Goal: Task Accomplishment & Management: Complete application form

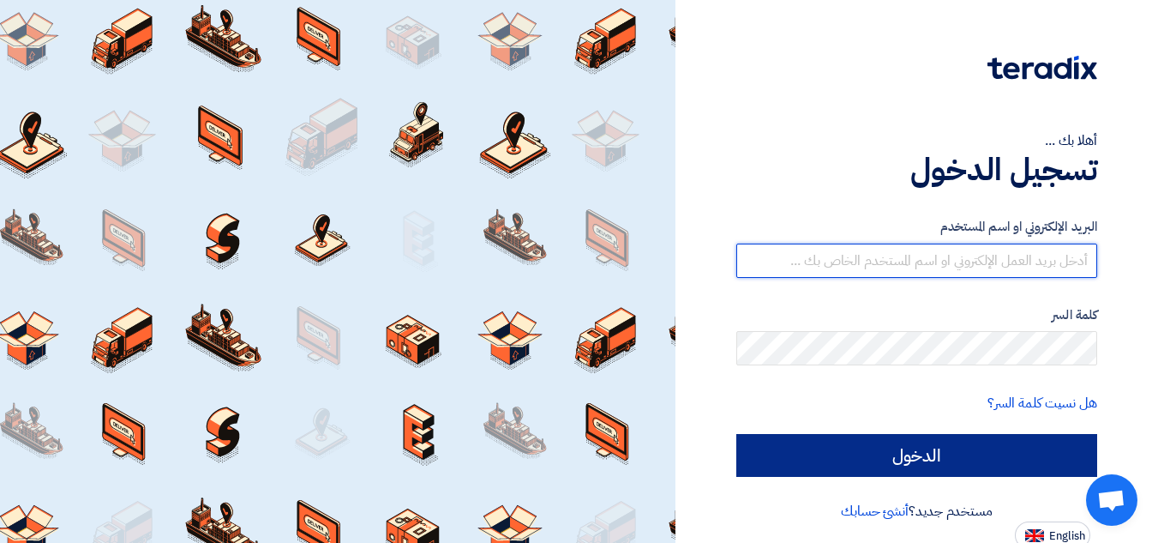
type input "[EMAIL_ADDRESS][DOMAIN_NAME]"
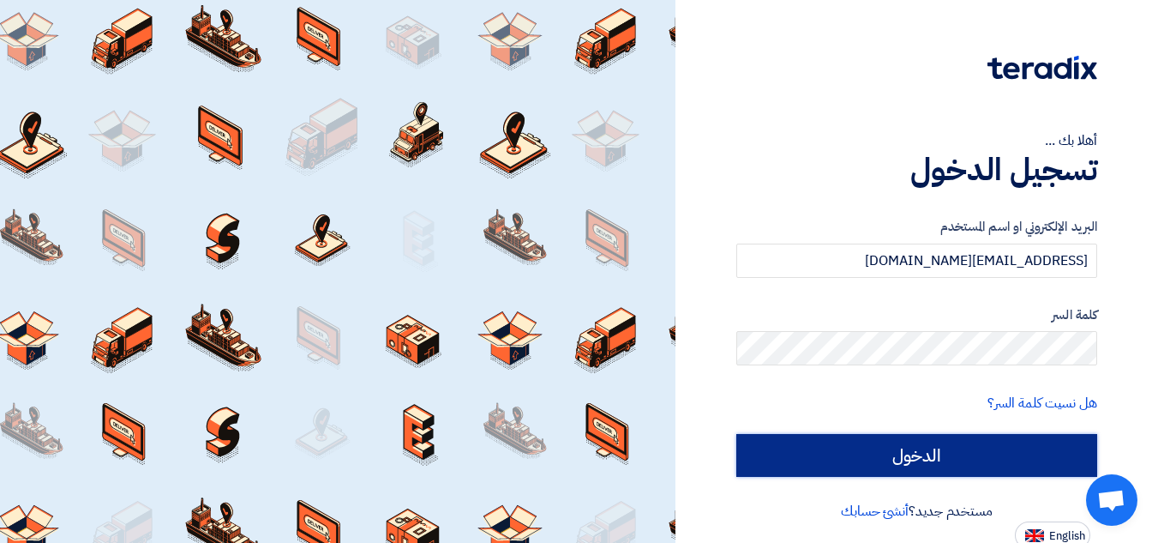
click at [903, 461] on input "الدخول" at bounding box center [916, 455] width 361 height 43
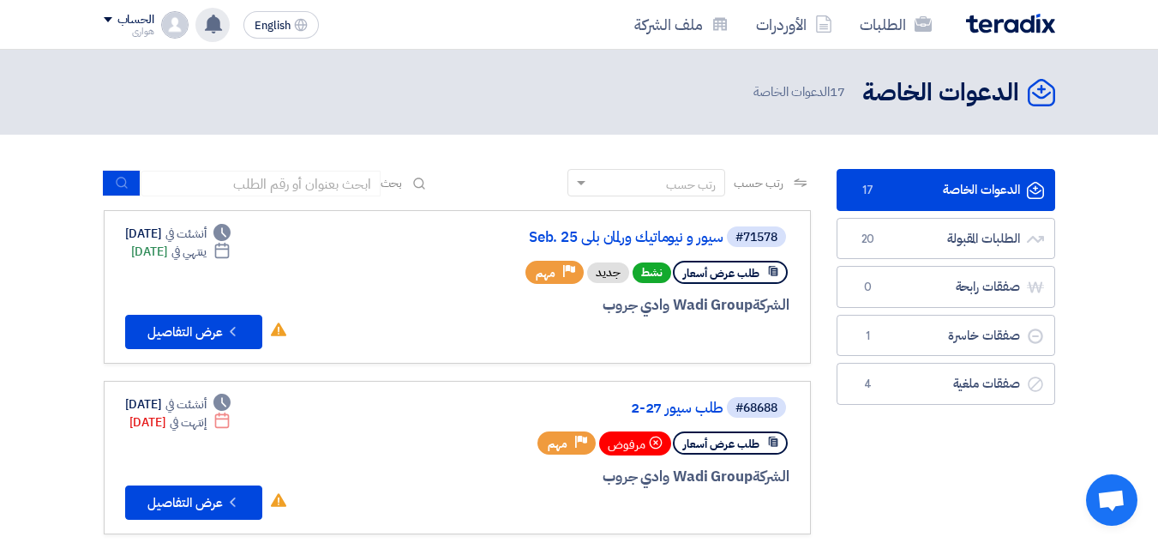
click at [213, 27] on use at bounding box center [213, 24] width 17 height 19
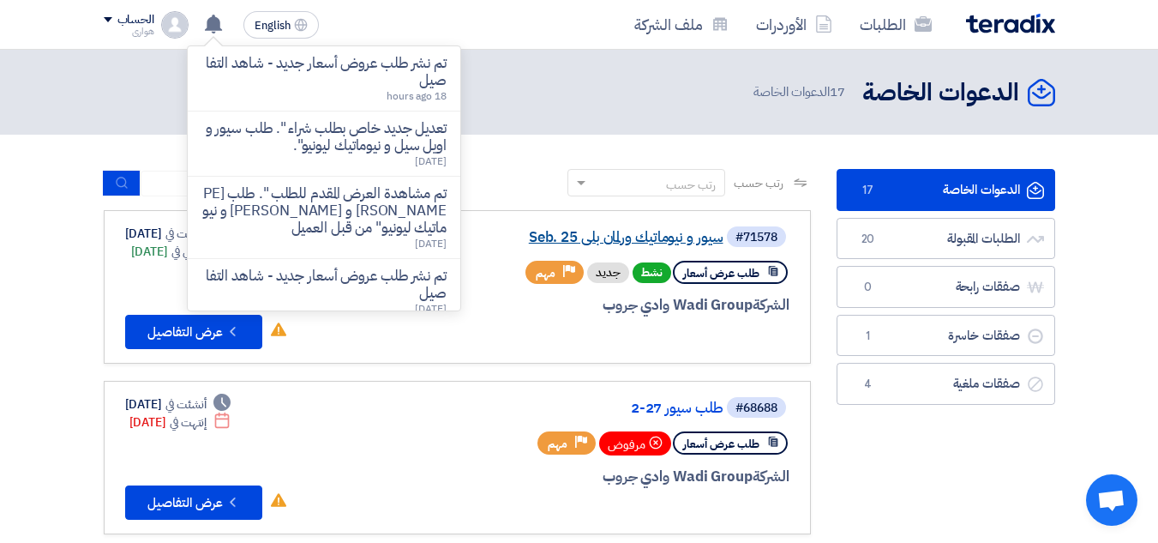
click at [628, 236] on link "سيور و نيوماتيك ورلمان بلي Seb. 25" at bounding box center [552, 237] width 343 height 15
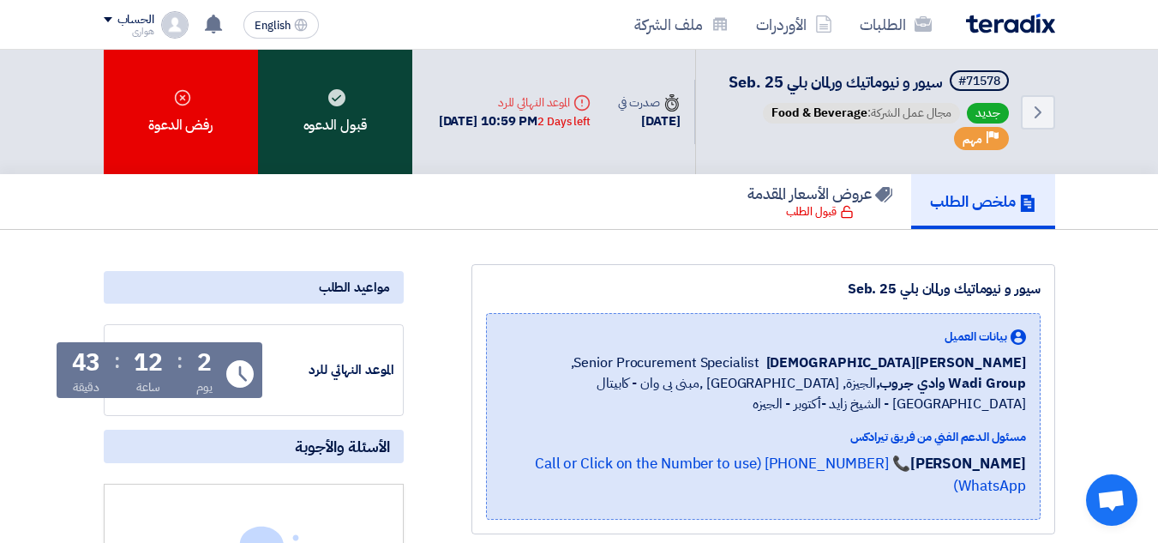
click at [322, 136] on div "قبول الدعوه" at bounding box center [335, 112] width 154 height 124
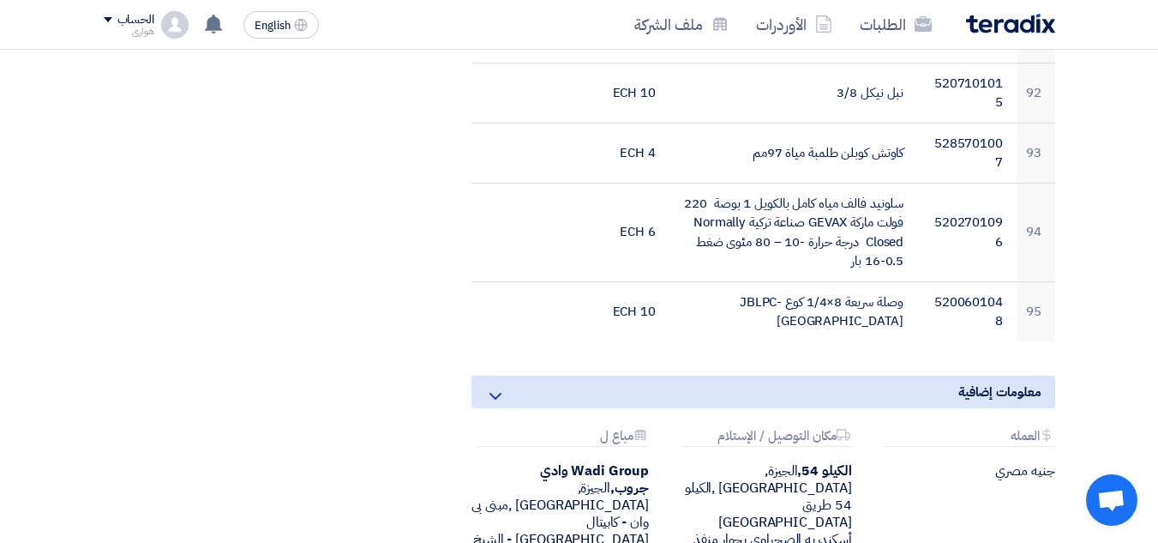
scroll to position [6066, 0]
